Goal: Task Accomplishment & Management: Manage account settings

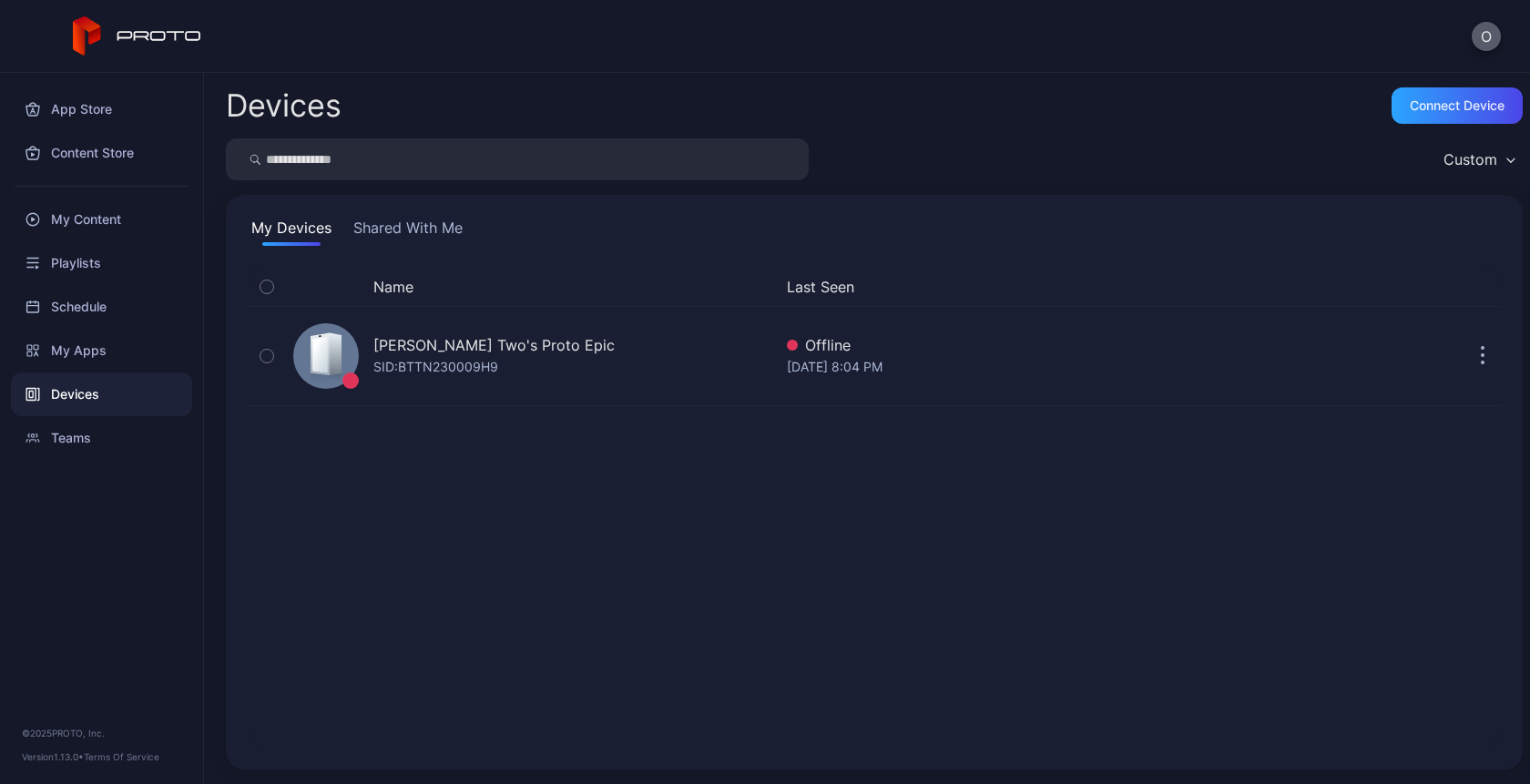
click at [1490, 41] on button "O" at bounding box center [1486, 36] width 29 height 29
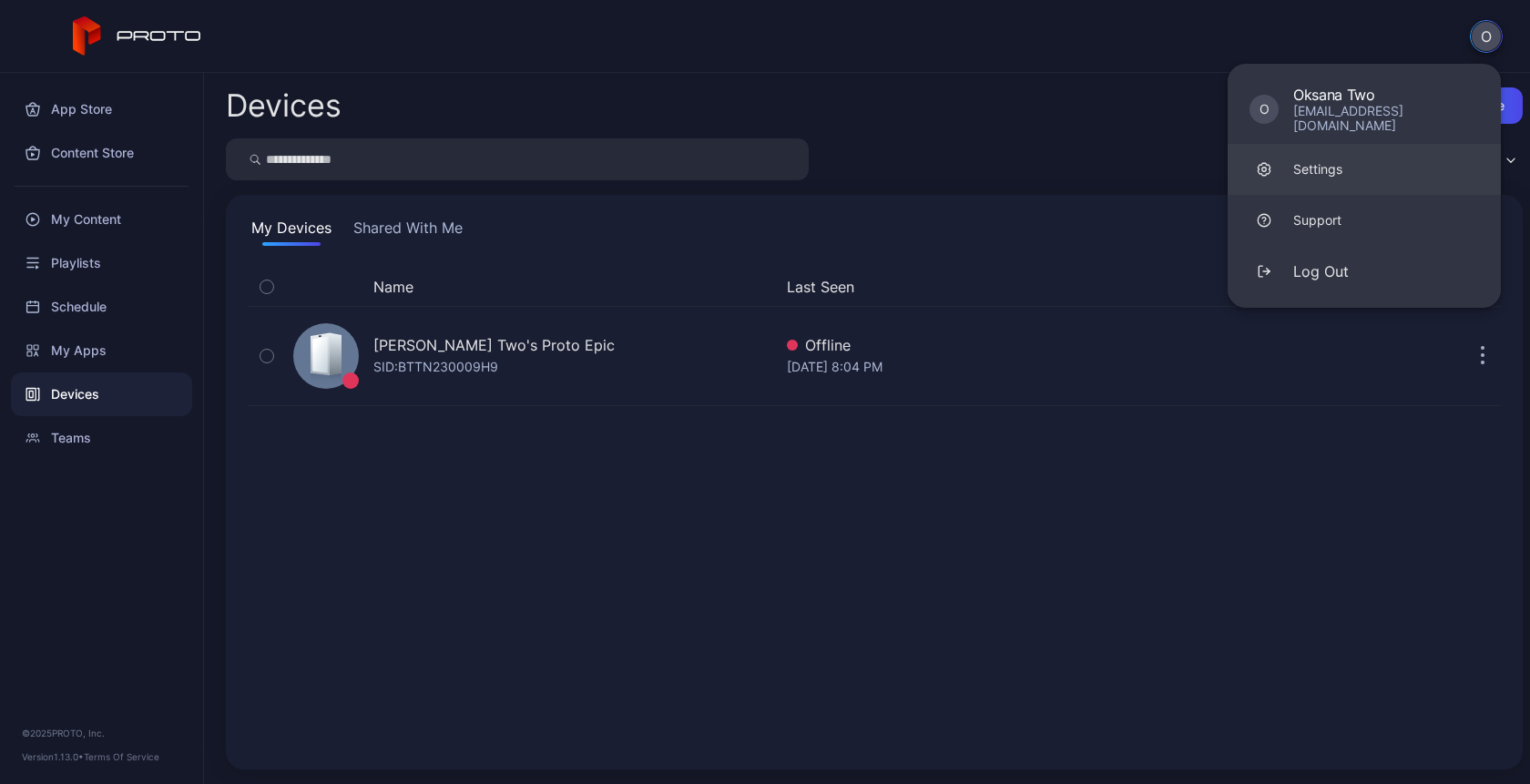
click at [1329, 160] on div "Settings" at bounding box center [1319, 169] width 50 height 18
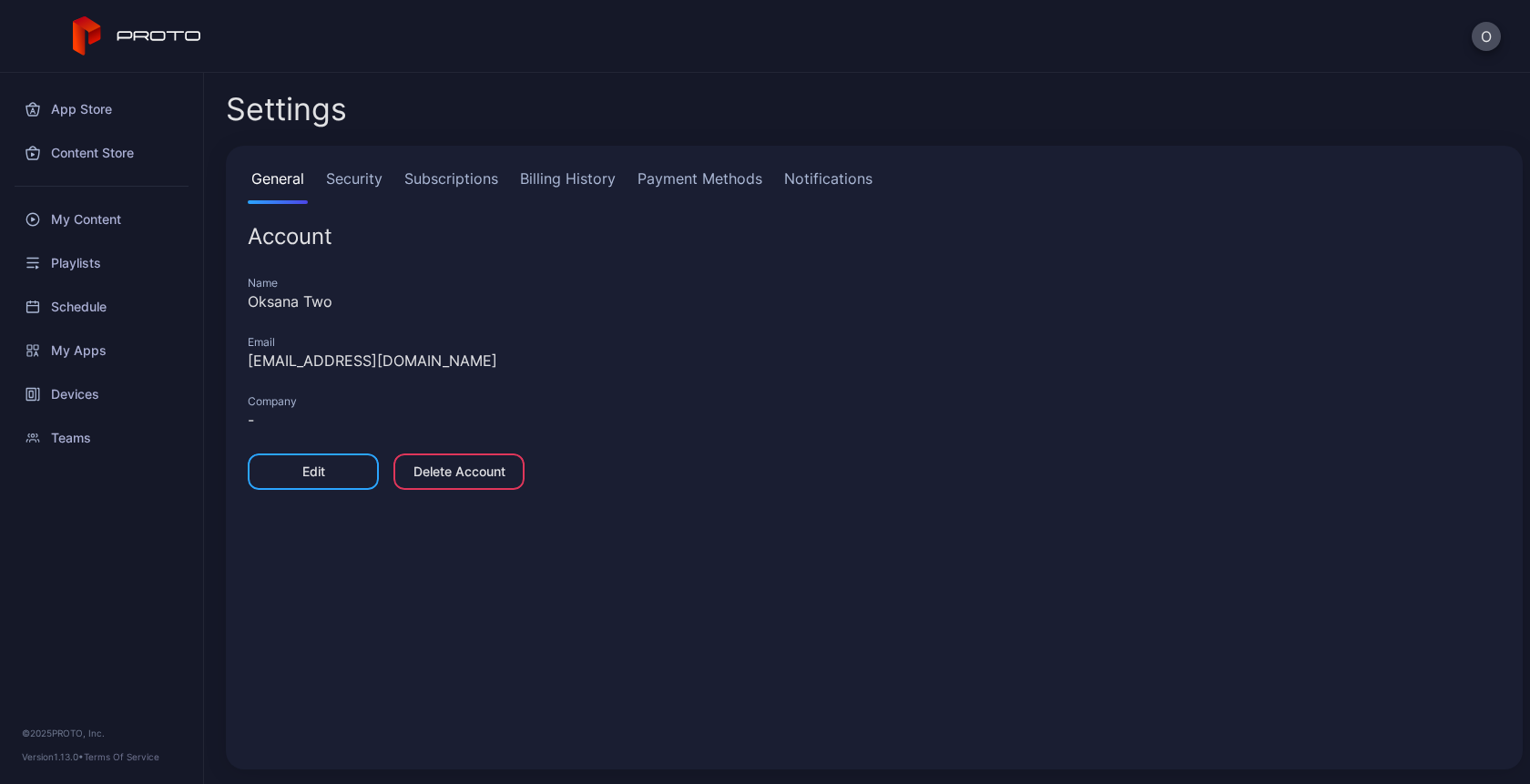
click at [467, 173] on link "Subscriptions" at bounding box center [452, 186] width 101 height 37
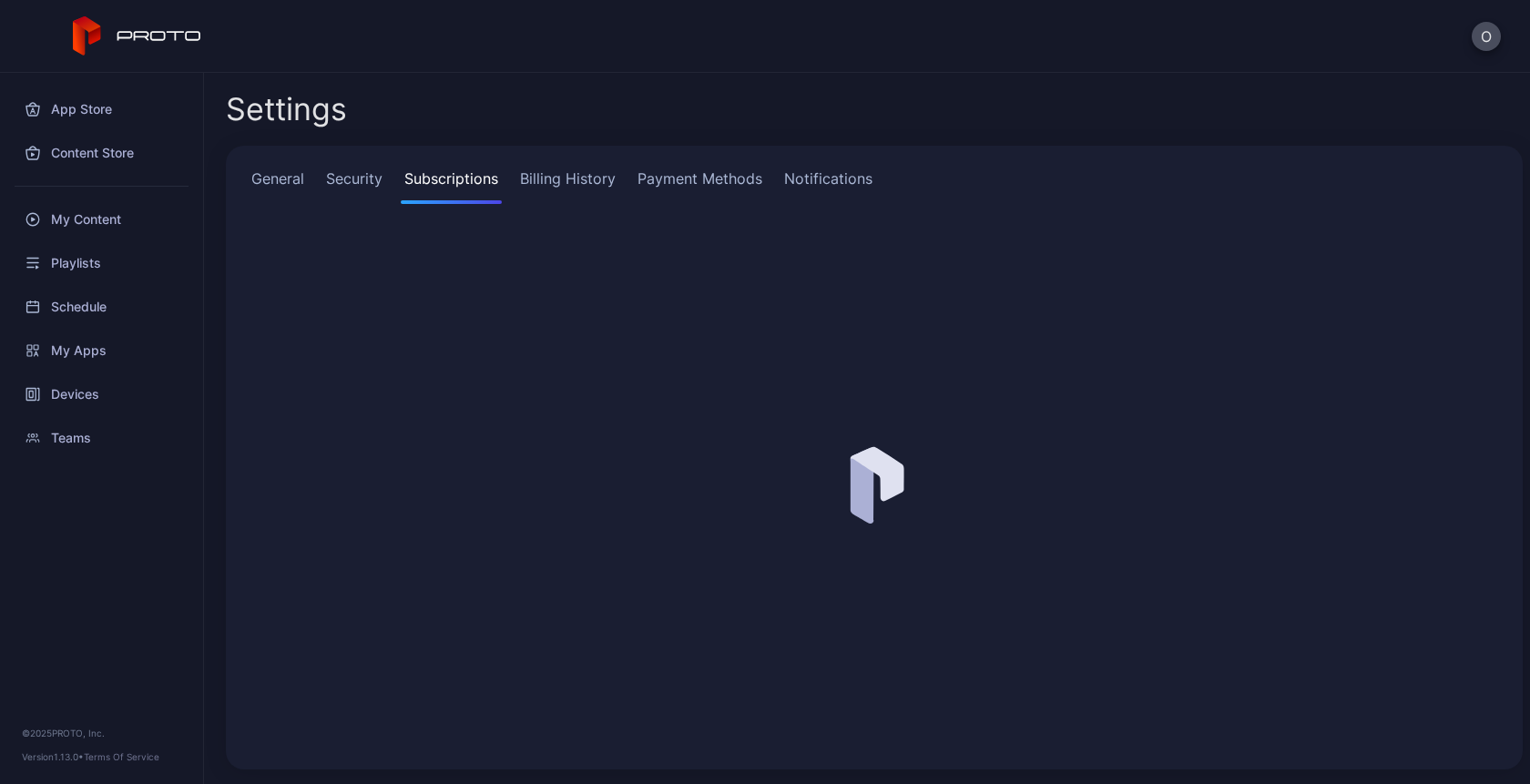
click at [595, 172] on link "Billing History" at bounding box center [568, 186] width 103 height 37
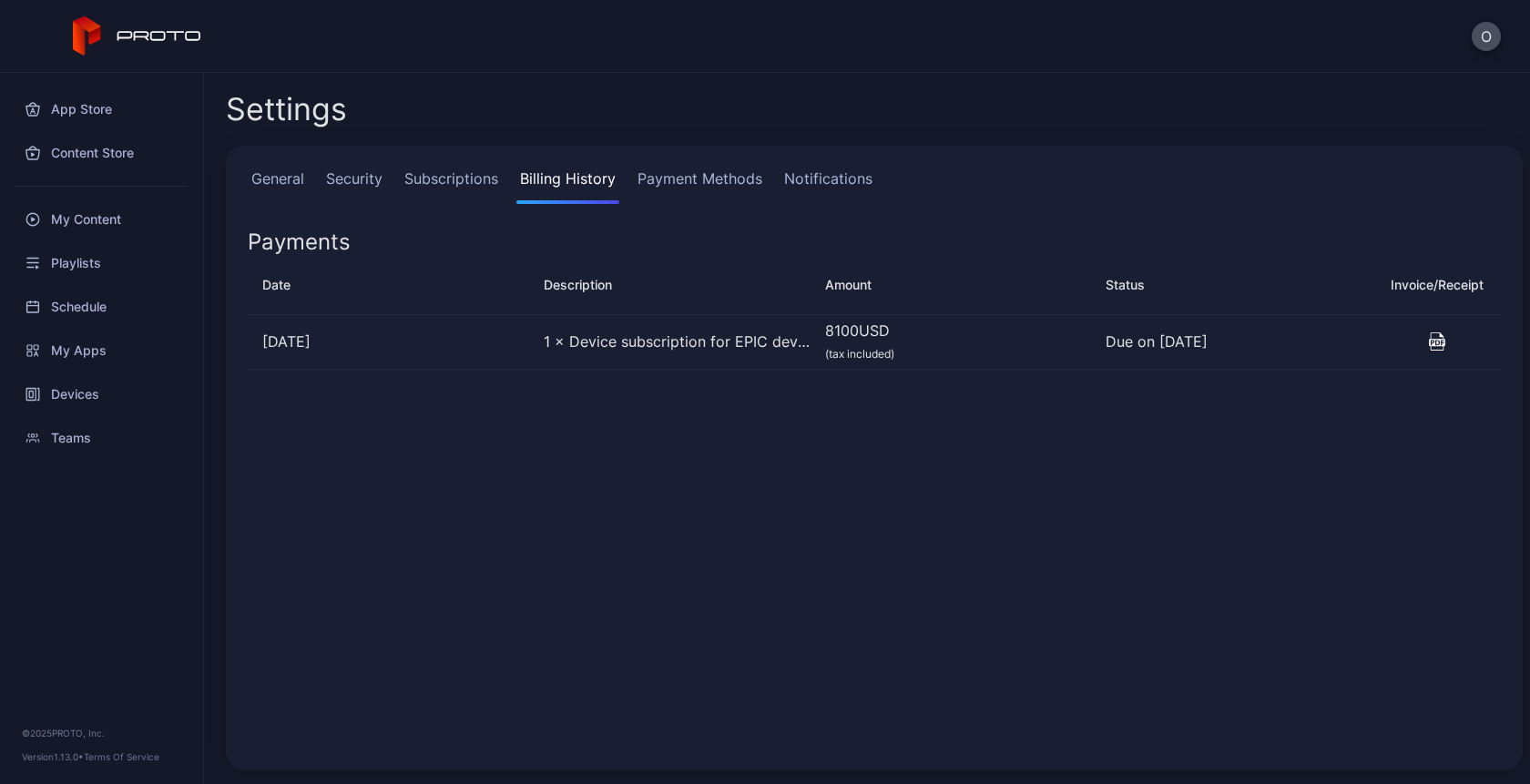
click at [1429, 336] on icon "button" at bounding box center [1438, 341] width 18 height 18
